Goal: Entertainment & Leisure: Consume media (video, audio)

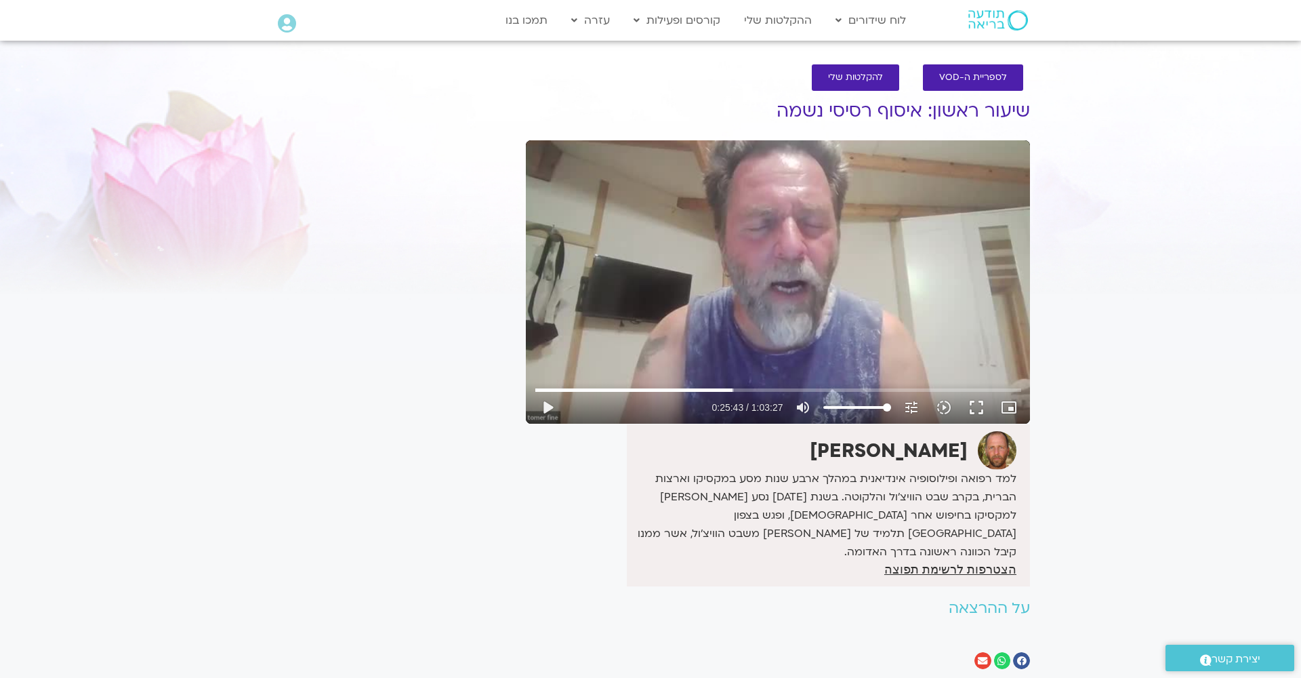
type input "1543.54194926901"
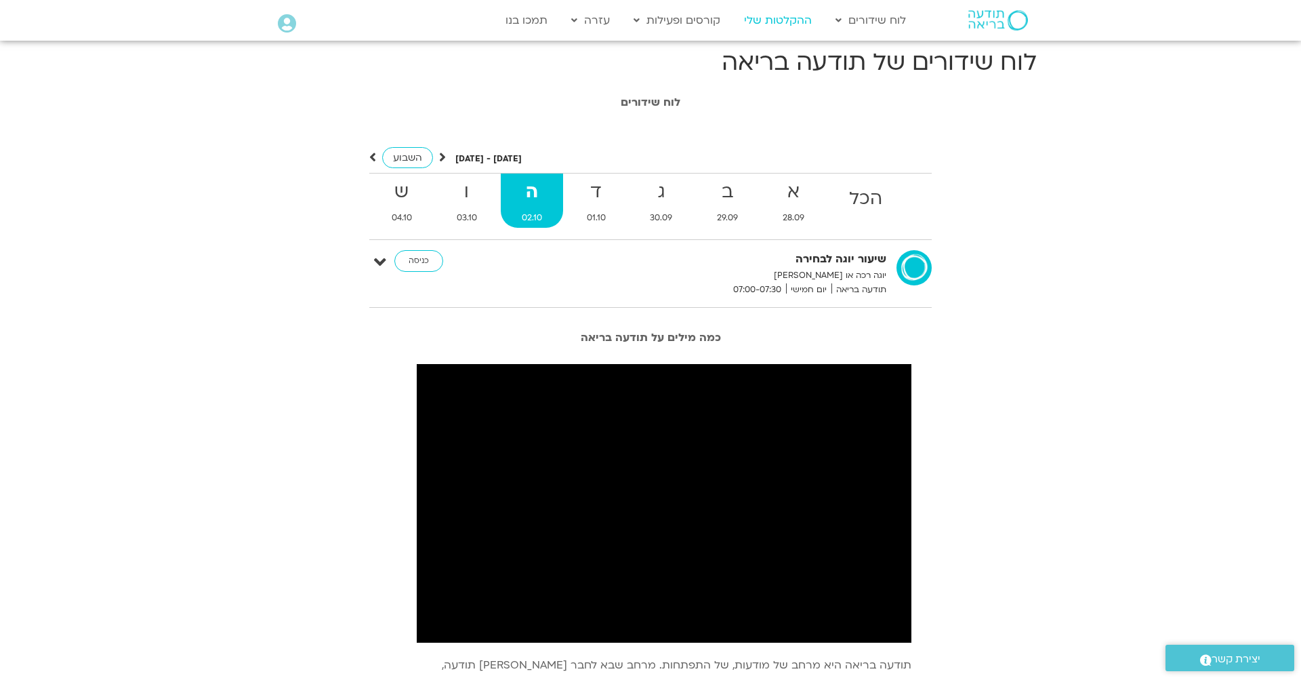
click at [781, 20] on link "ההקלטות שלי" at bounding box center [777, 20] width 81 height 26
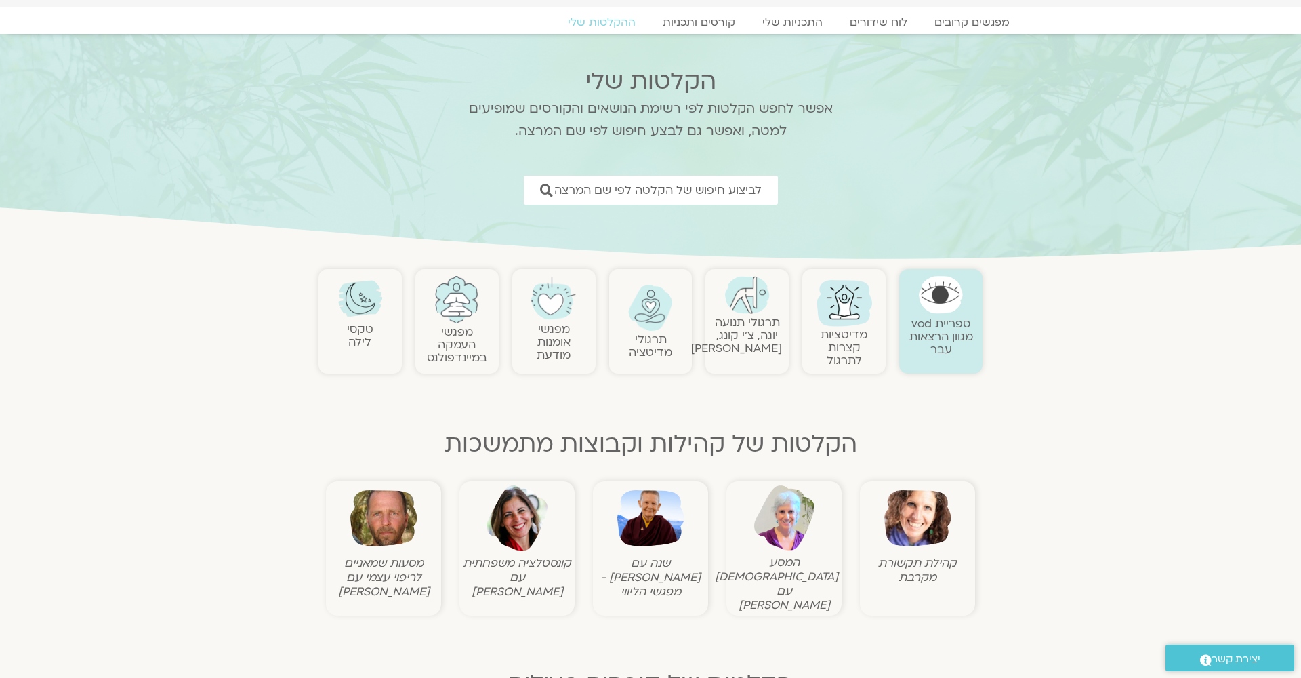
scroll to position [41, 0]
click at [733, 355] on link "תרגולי תנועה יוגה, צ׳י קונג, פלדנקרייז" at bounding box center [736, 334] width 91 height 41
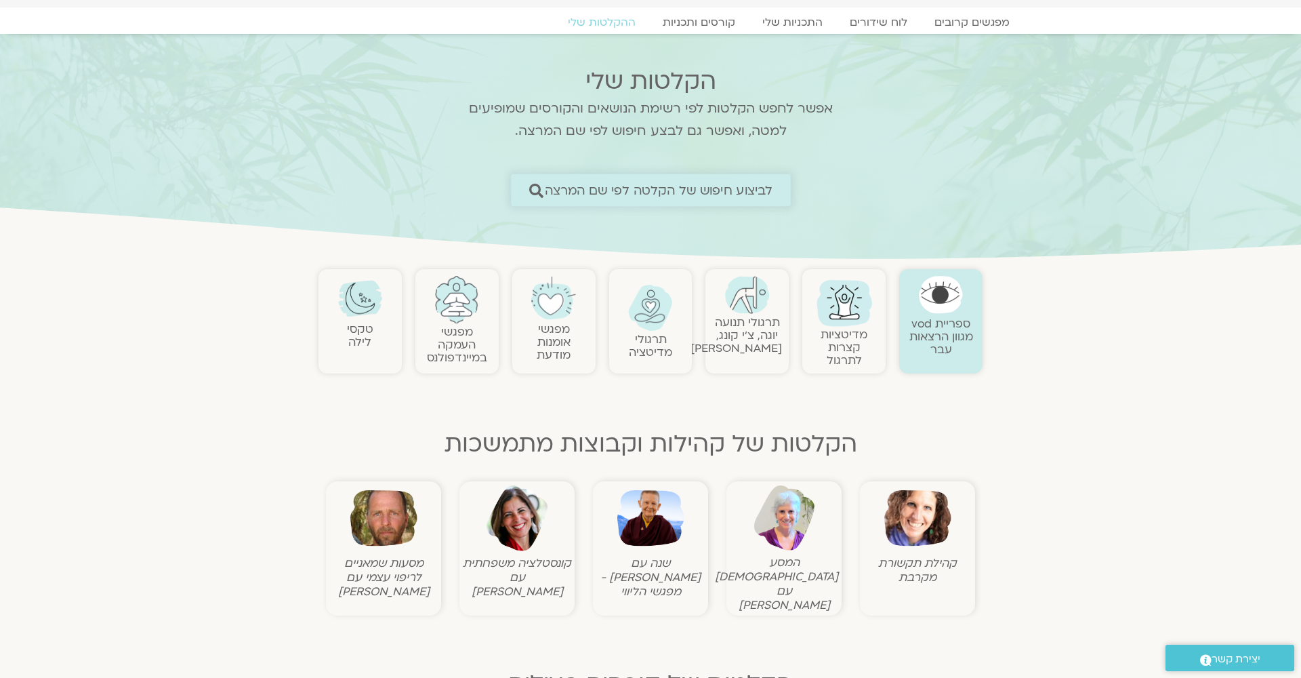
click at [589, 188] on span "לביצוע חיפוש של הקלטה לפי שם המרצה" at bounding box center [658, 190] width 228 height 14
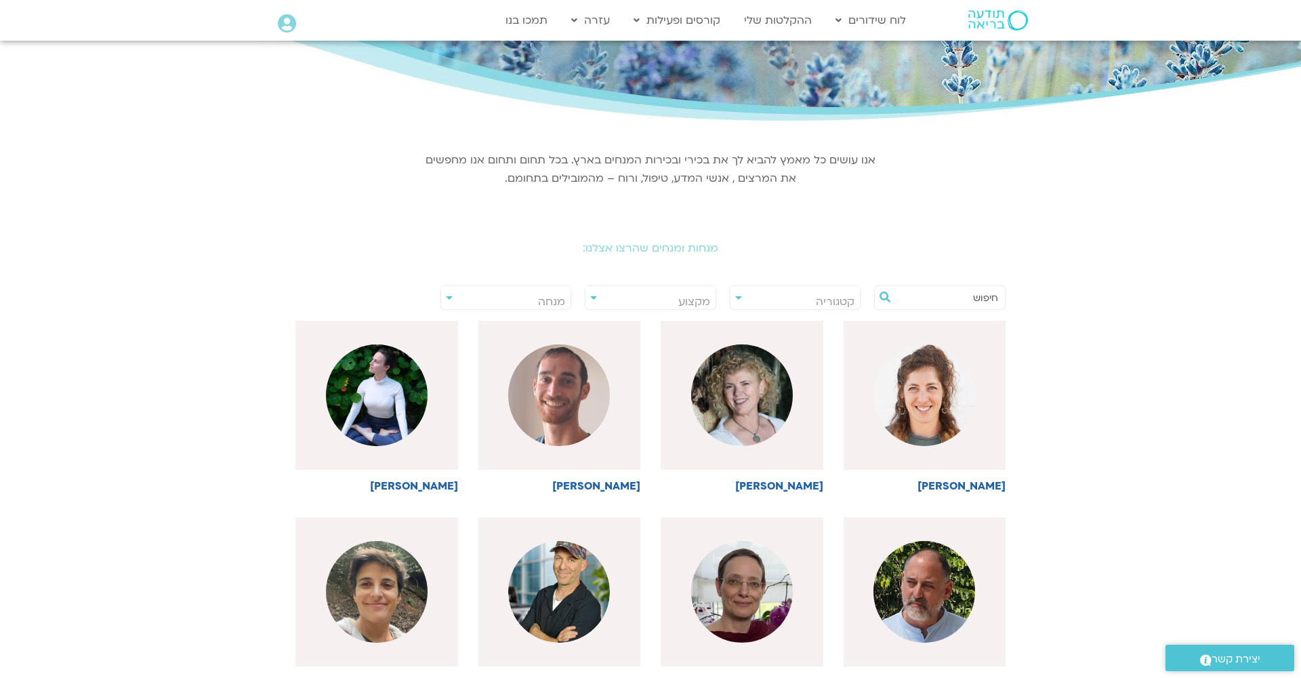
scroll to position [98, 0]
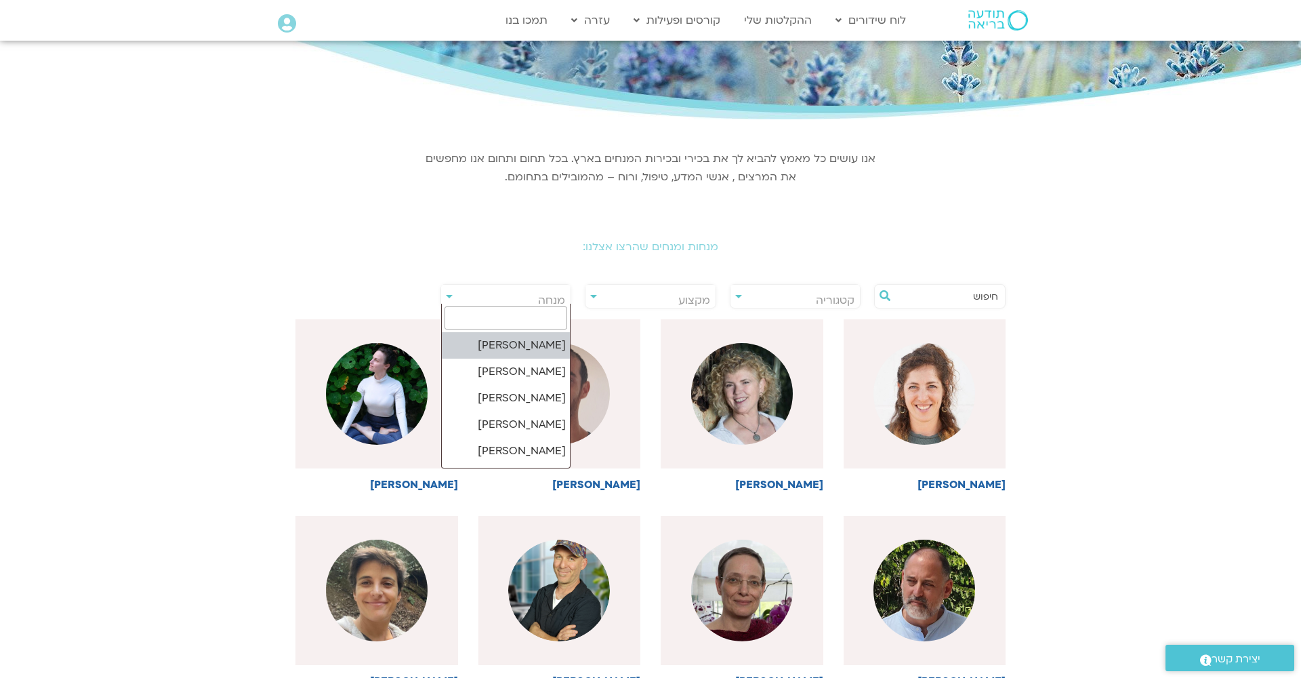
click at [555, 303] on span "מנחה" at bounding box center [551, 300] width 27 height 15
type input "[PERSON_NAME]"
select select "******"
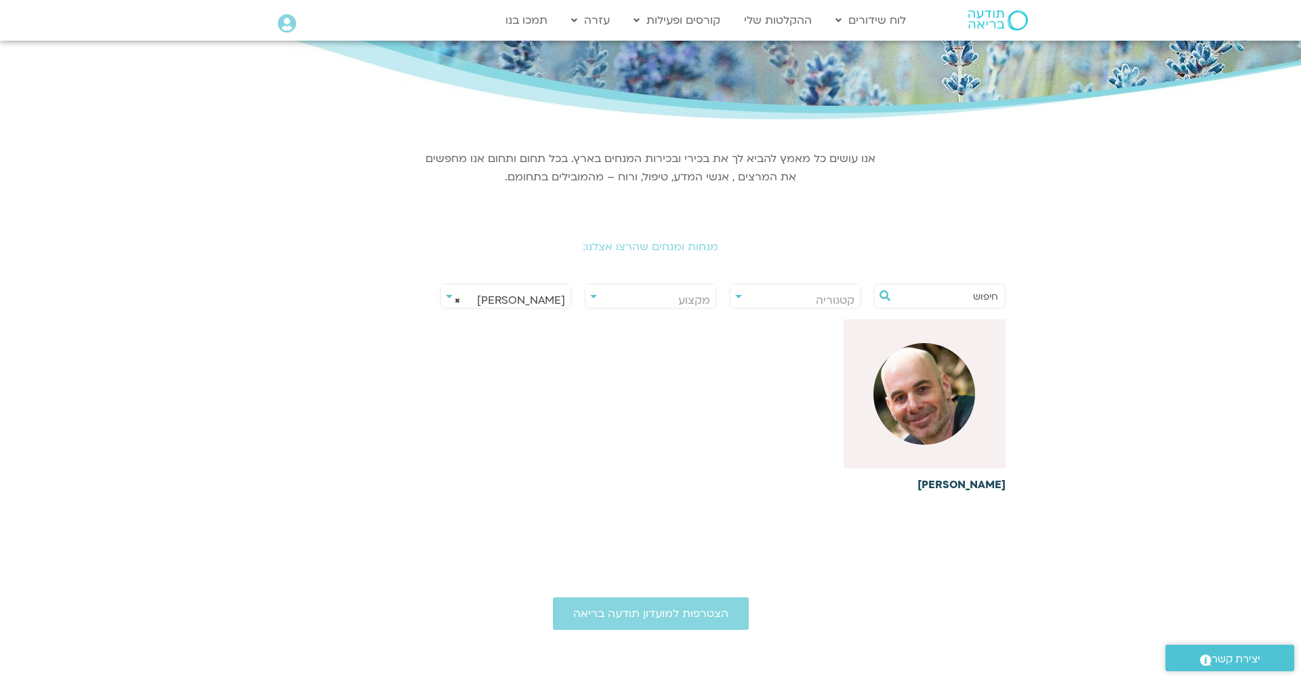
click at [943, 421] on img at bounding box center [924, 394] width 102 height 102
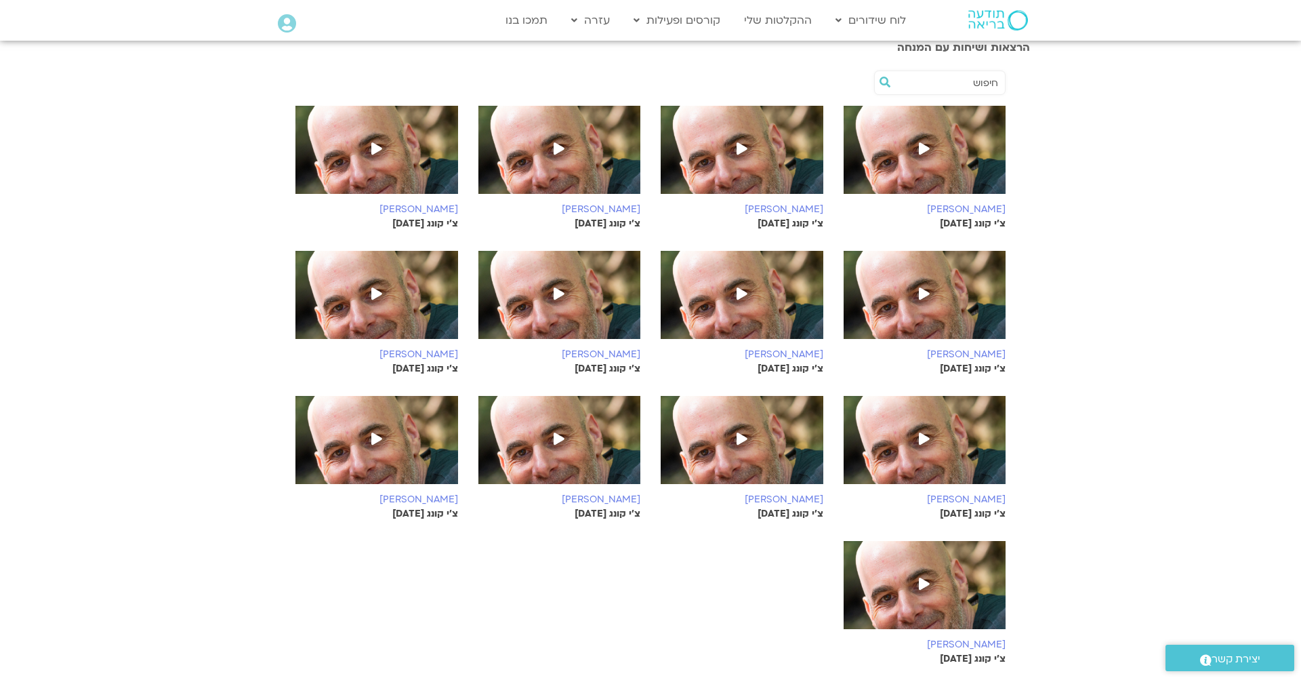
click at [936, 596] on span at bounding box center [924, 585] width 24 height 24
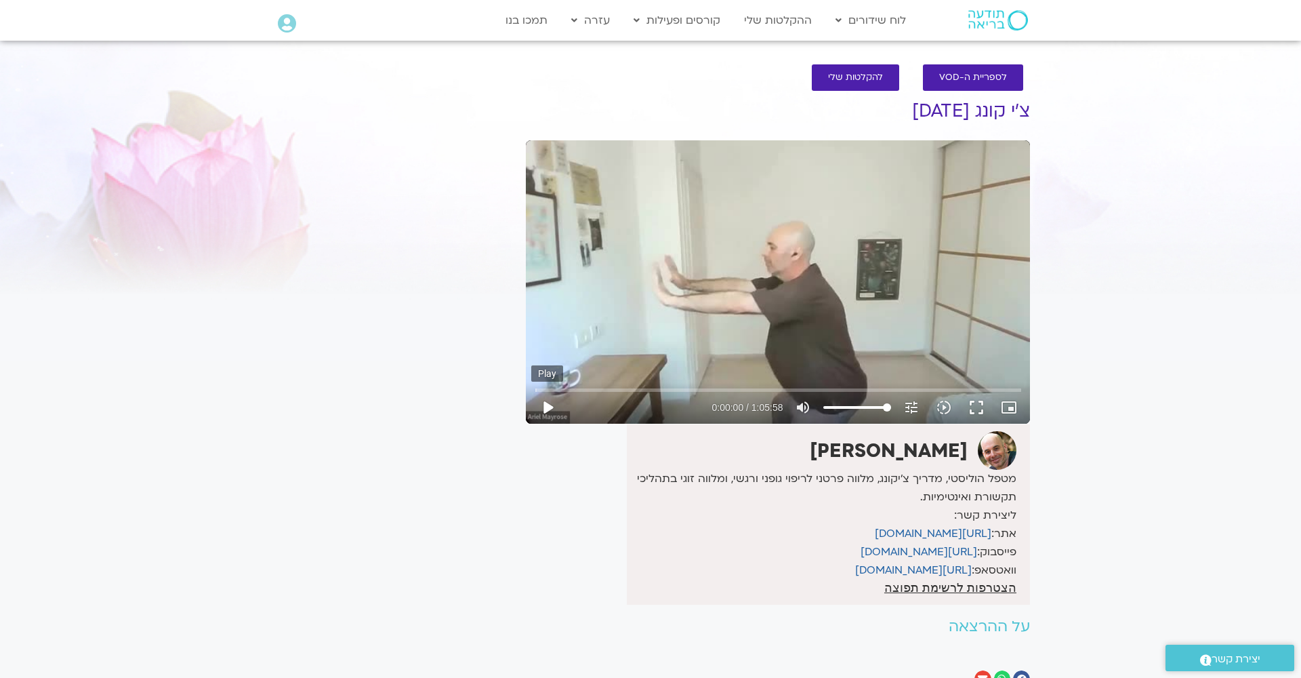
click at [543, 408] on button "play_arrow" at bounding box center [547, 407] width 33 height 33
click at [972, 402] on button "fullscreen" at bounding box center [976, 407] width 33 height 33
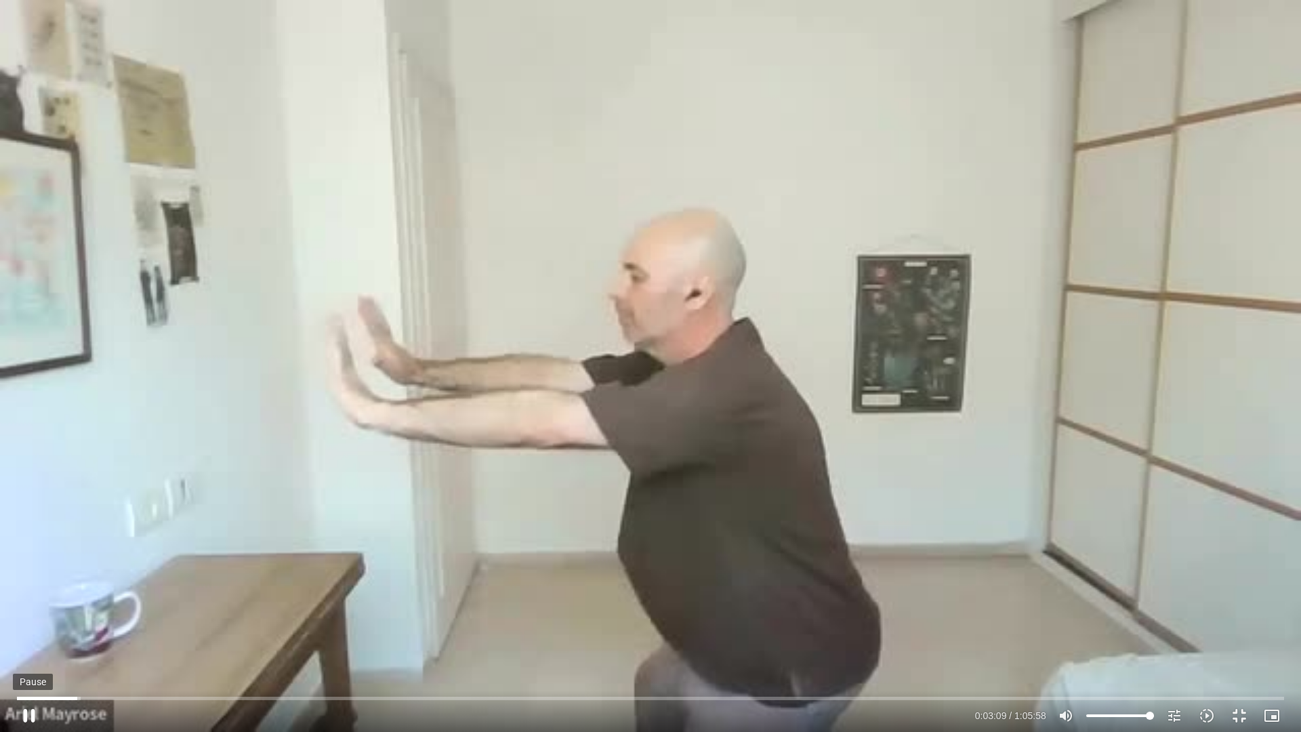
click at [28, 677] on button "pause" at bounding box center [29, 715] width 33 height 33
type input "189.525397771"
